Goal: Find specific page/section: Find specific page/section

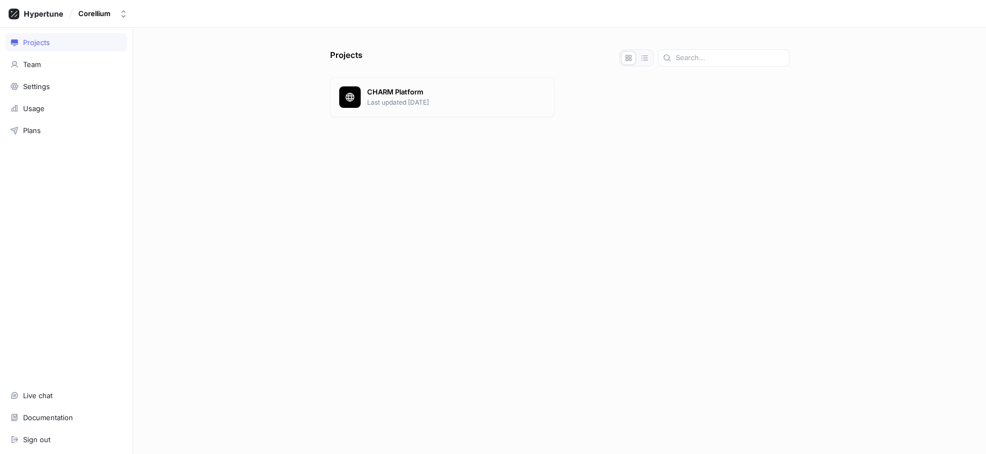
click at [436, 92] on p "CHARM Platform" at bounding box center [456, 92] width 178 height 11
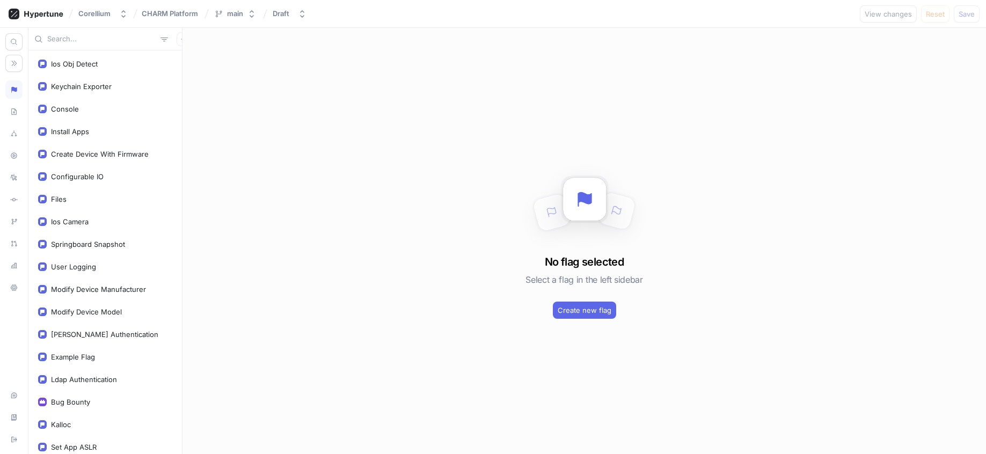
click at [98, 42] on input "text" at bounding box center [101, 39] width 109 height 11
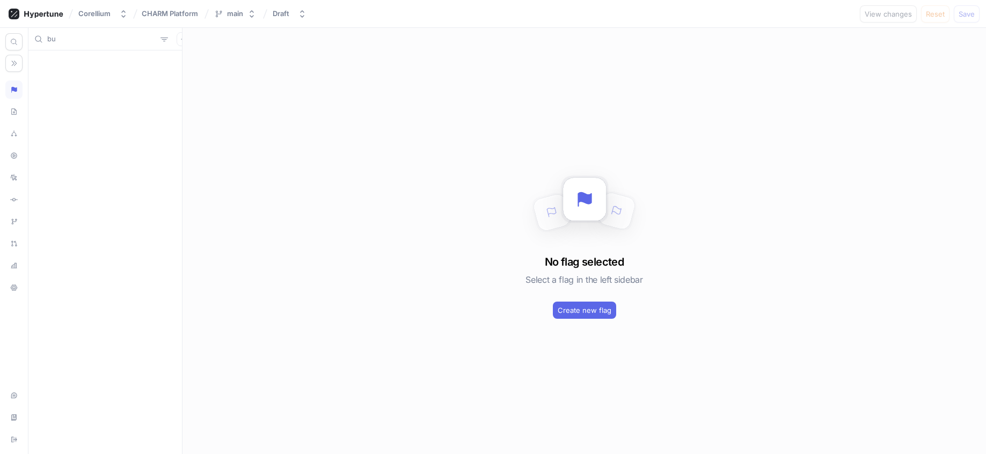
type input "b"
type input "B"
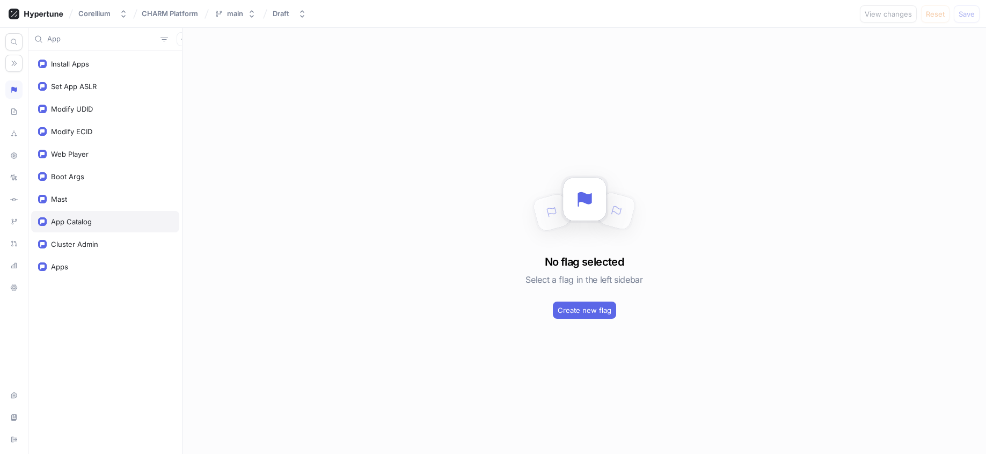
type input "App"
click at [71, 227] on div "App Catalog" at bounding box center [105, 221] width 148 height 21
